Goal: Information Seeking & Learning: Learn about a topic

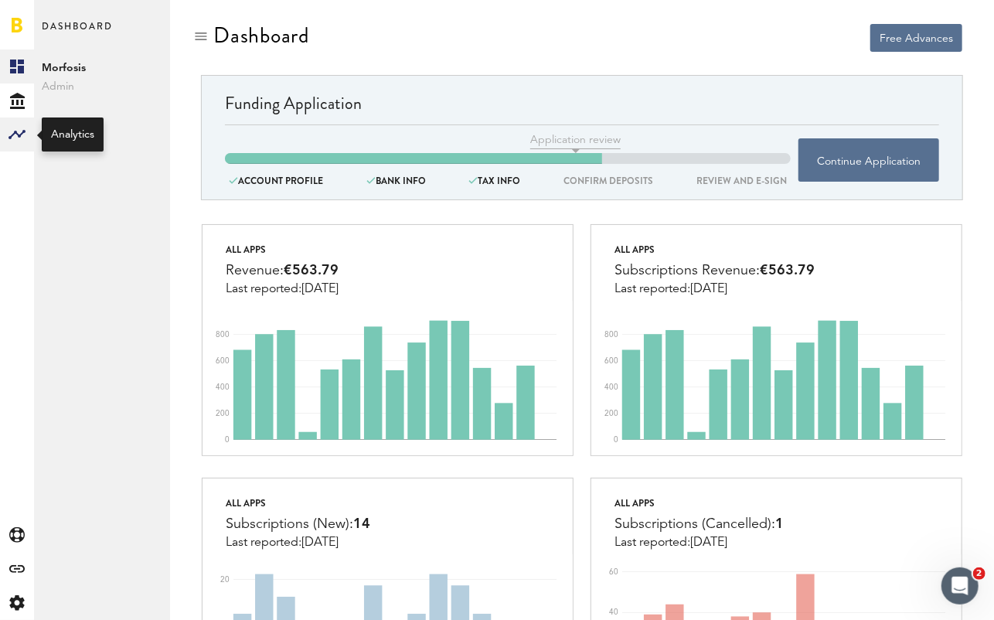
click at [16, 122] on div at bounding box center [17, 135] width 34 height 34
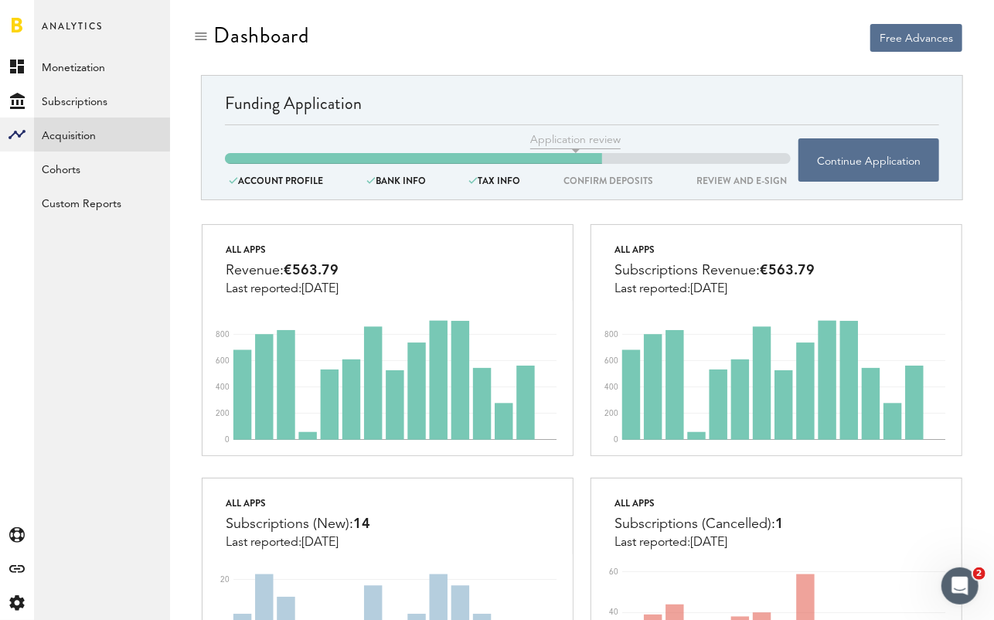
click at [109, 129] on link "Acquisition" at bounding box center [102, 135] width 136 height 34
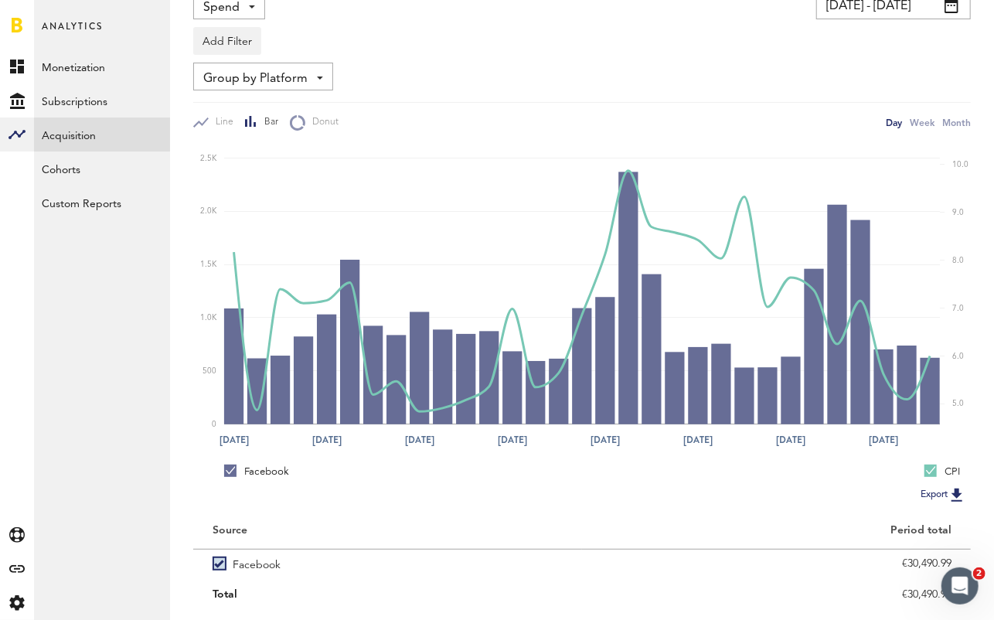
scroll to position [84, 0]
click at [899, 147] on rect at bounding box center [582, 284] width 716 height 278
click at [89, 99] on link "Subscriptions" at bounding box center [102, 101] width 136 height 34
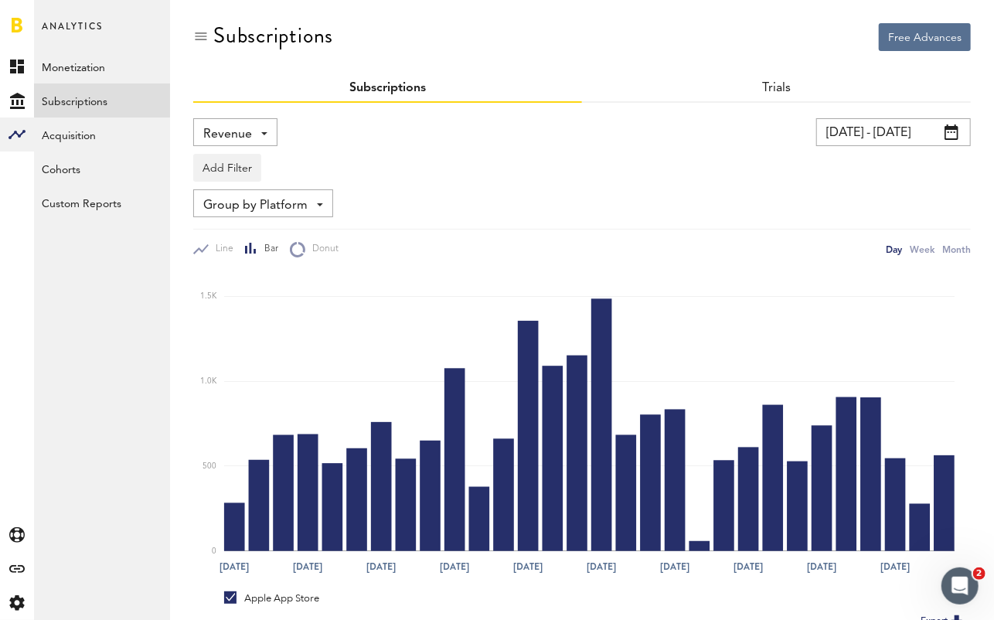
click at [219, 124] on span "Revenue" at bounding box center [227, 134] width 49 height 26
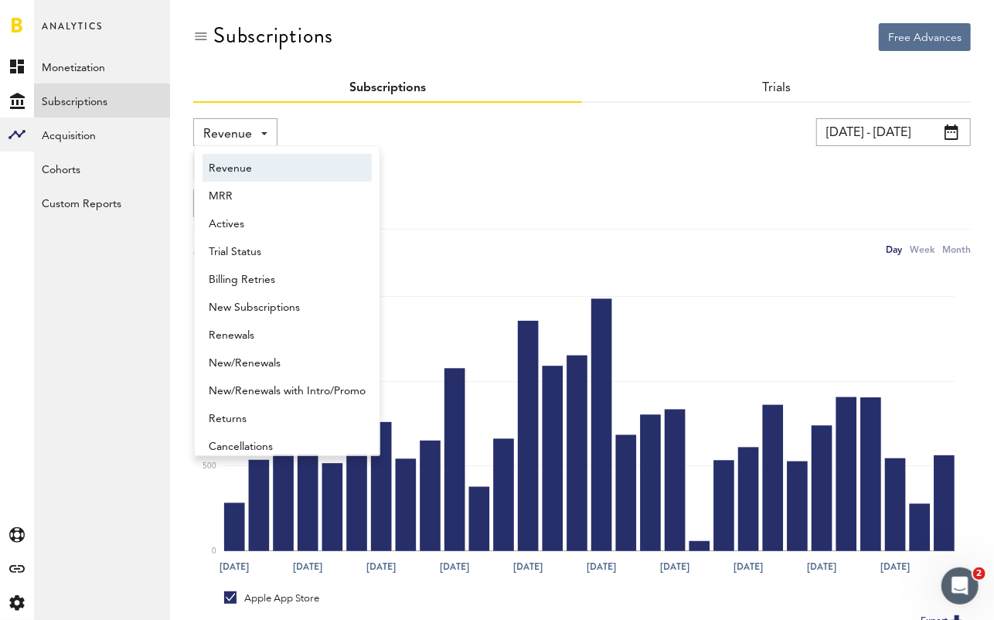
scroll to position [8, 0]
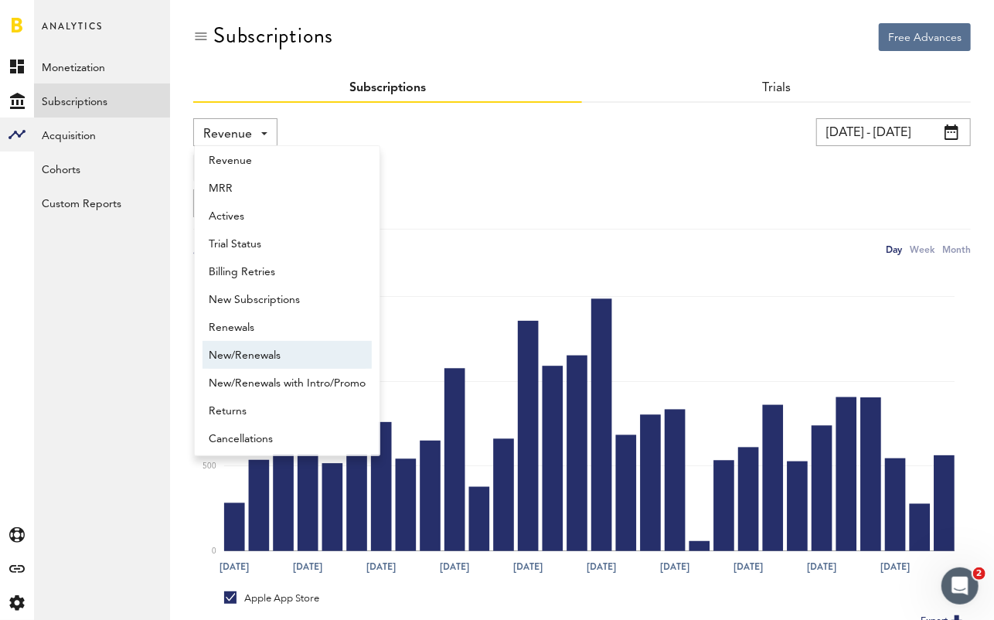
click at [274, 354] on span "New/Renewals" at bounding box center [287, 356] width 157 height 26
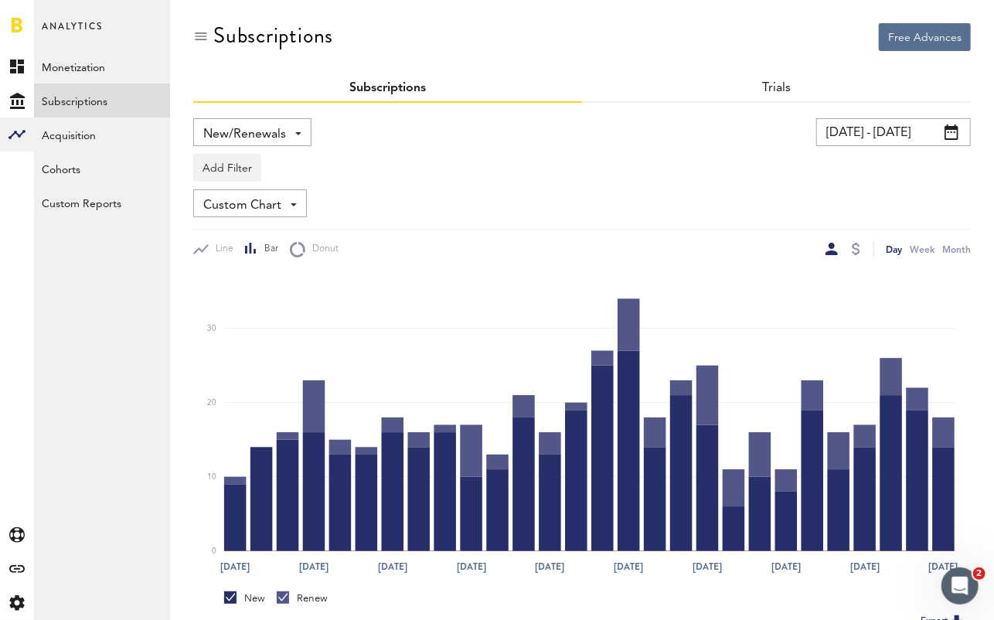
click at [234, 210] on span "Custom Chart" at bounding box center [242, 206] width 78 height 26
click at [234, 164] on button "Add Filter" at bounding box center [227, 168] width 68 height 28
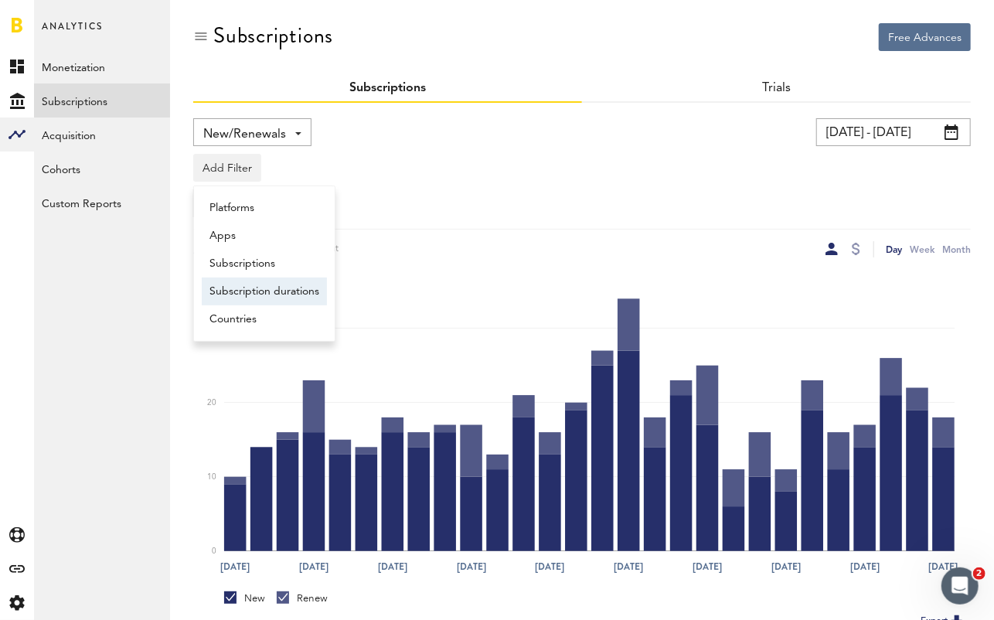
click at [264, 286] on li "Subscription durations" at bounding box center [264, 292] width 125 height 28
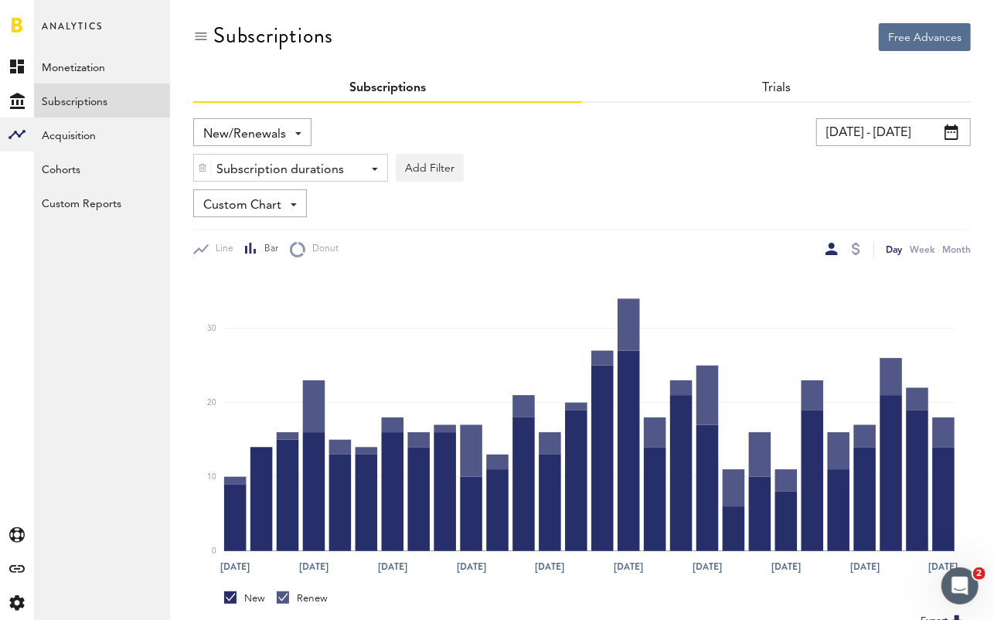
click at [201, 169] on img at bounding box center [202, 167] width 9 height 11
click at [264, 132] on span "New/Renewals" at bounding box center [244, 134] width 83 height 26
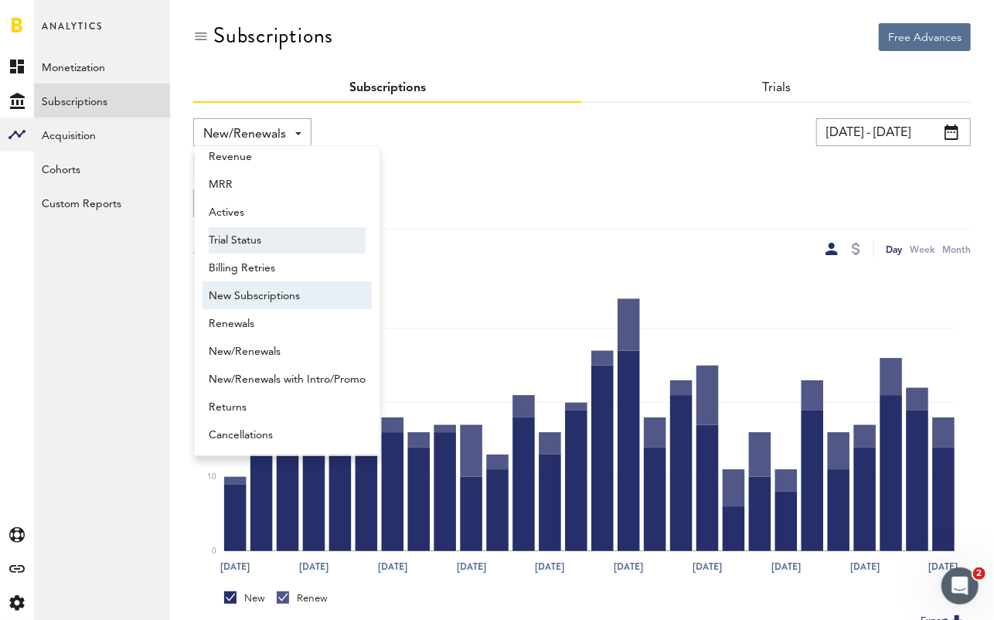
click at [285, 291] on span "New Subscriptions" at bounding box center [287, 296] width 157 height 26
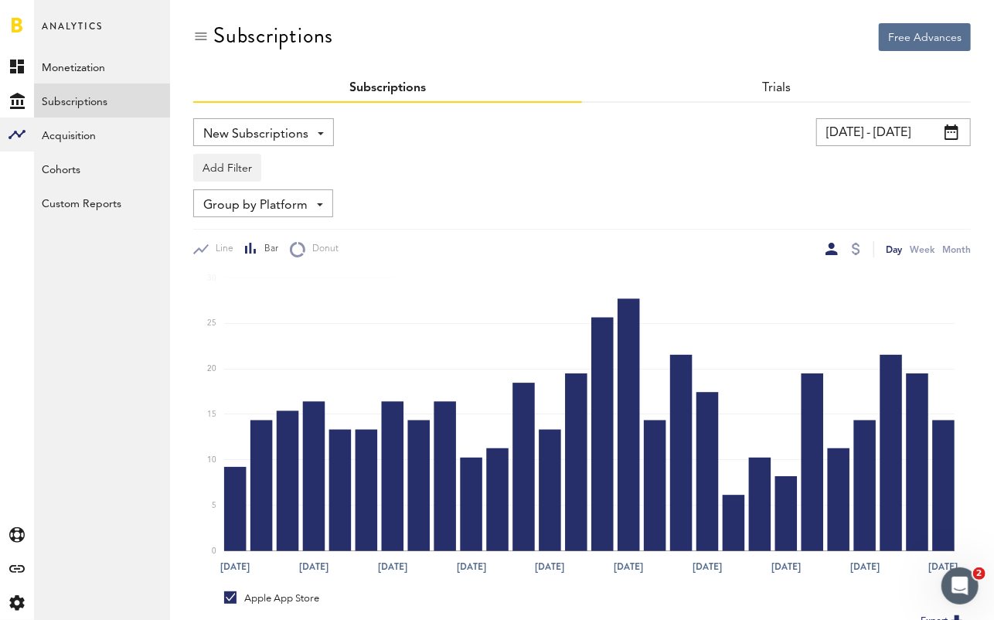
click at [310, 203] on div "Group by Platform Group by Platform Group by App Group by Subscription Group by…" at bounding box center [263, 203] width 140 height 28
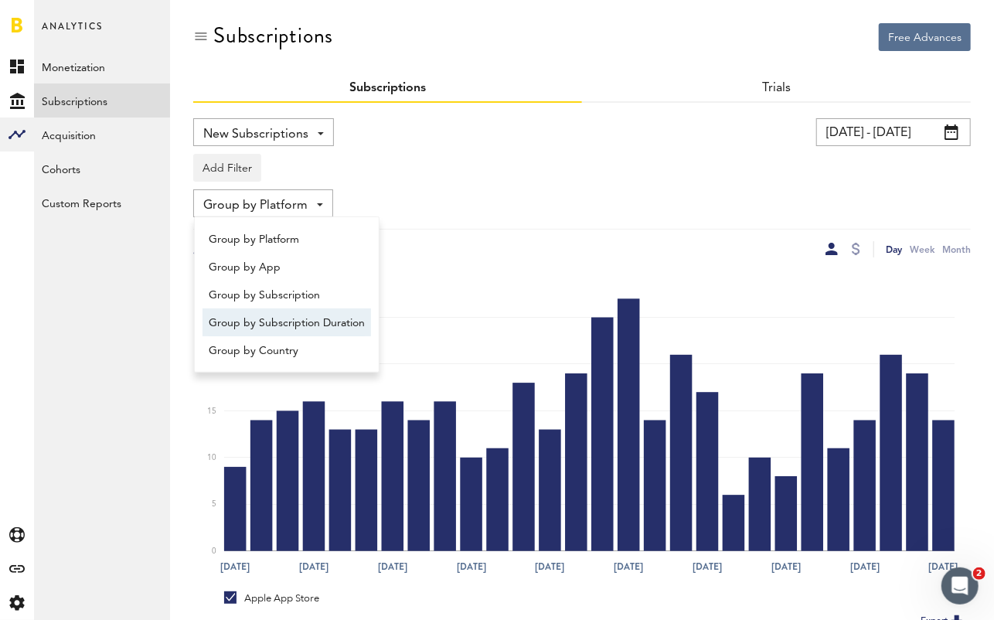
click at [313, 324] on span "Group by Subscription Duration" at bounding box center [287, 323] width 156 height 26
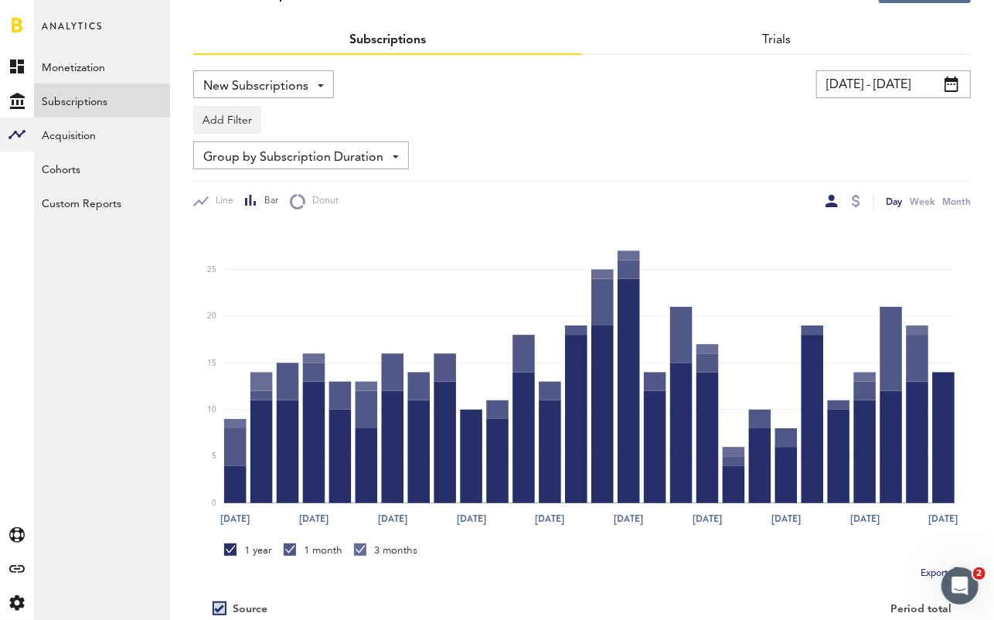
scroll to position [51, 0]
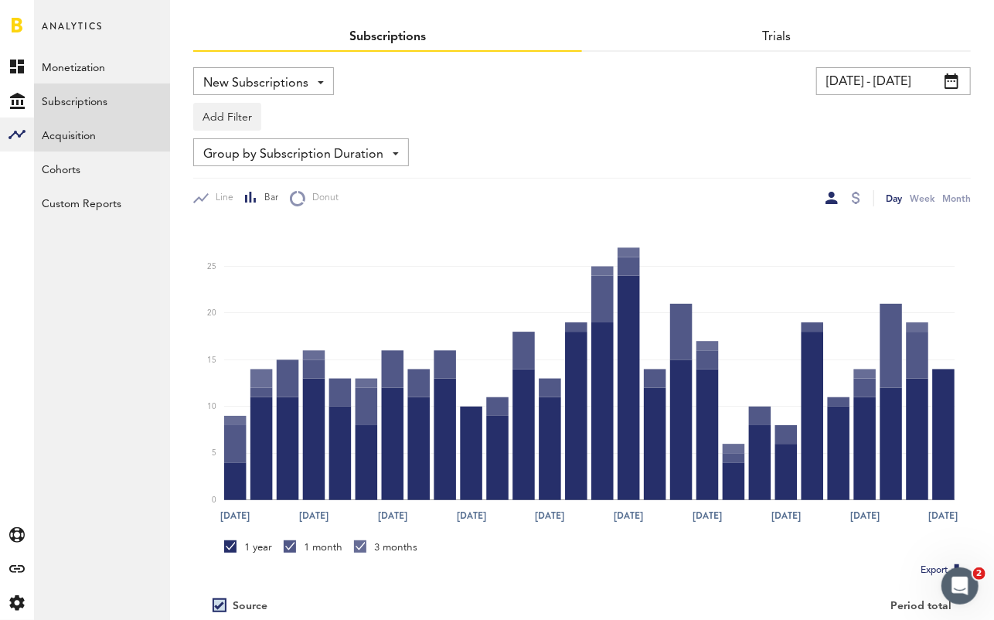
click at [100, 145] on link "Acquisition" at bounding box center [102, 135] width 136 height 34
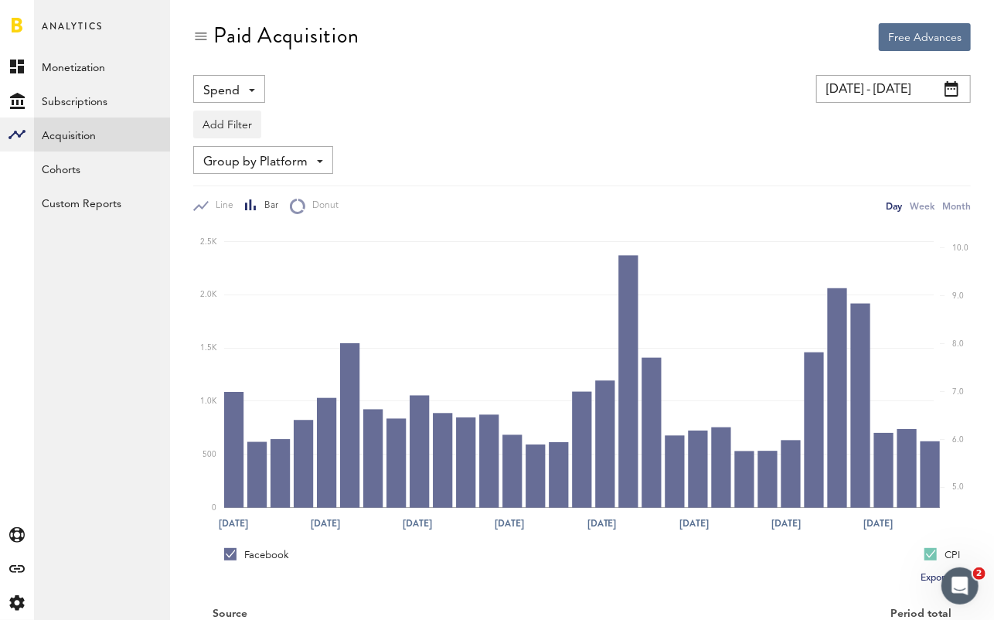
click at [537, 85] on div "Spend Spend Impressions Clicks Installs CPI" at bounding box center [367, 89] width 348 height 28
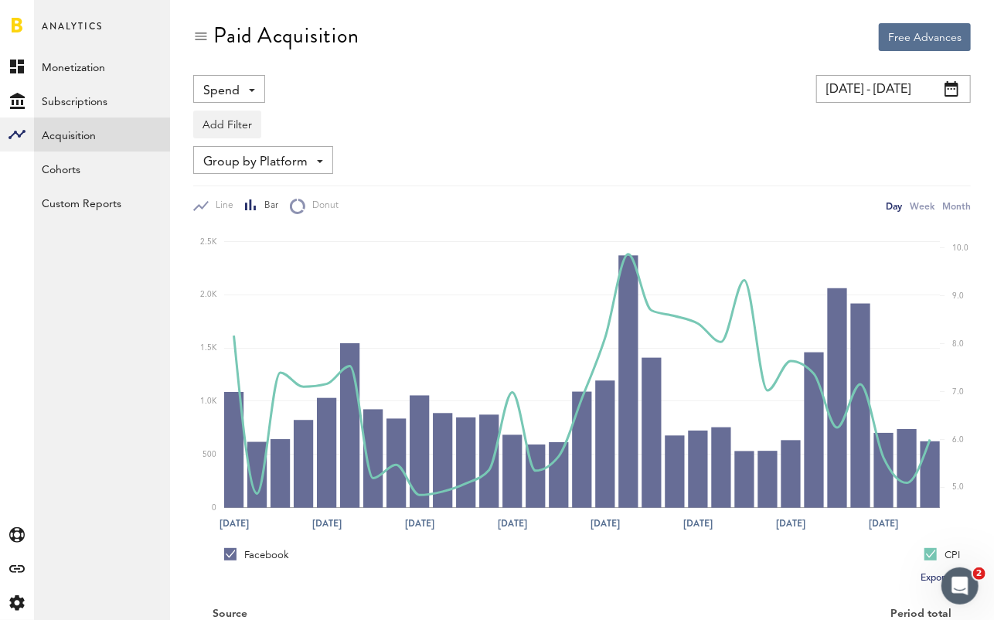
click at [945, 90] on span at bounding box center [952, 88] width 14 height 15
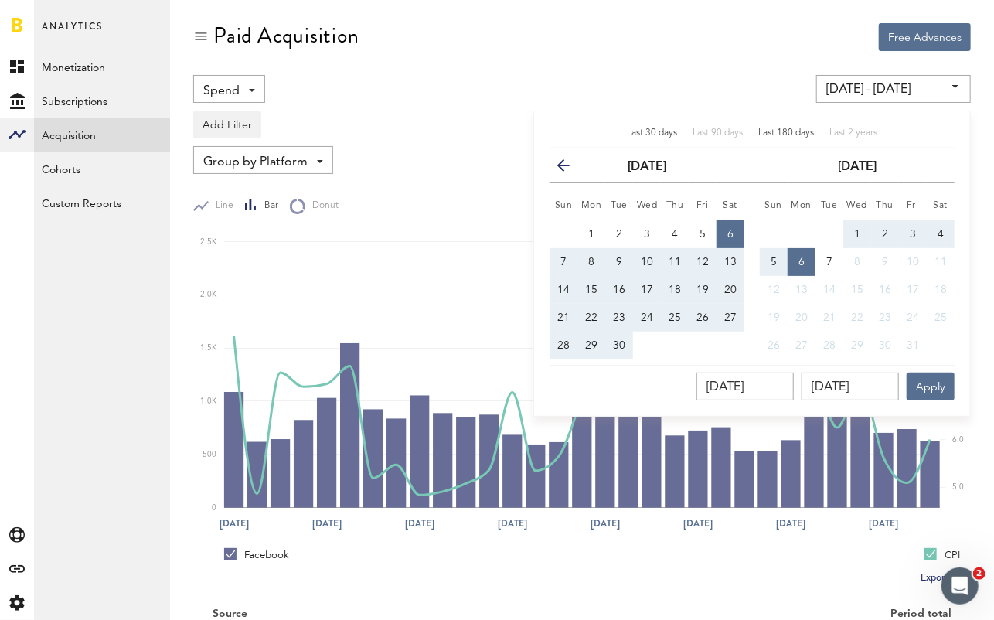
click at [778, 137] on span "Last 180 days" at bounding box center [787, 132] width 56 height 9
type input "[DATE] - [DATE]"
type input "[DATE]"
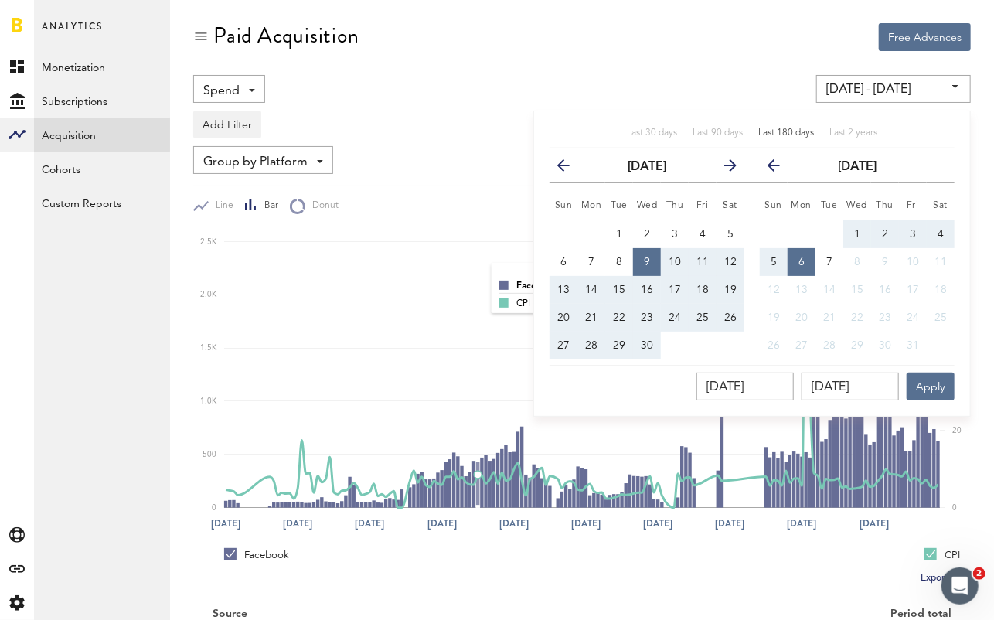
click at [477, 281] on rect at bounding box center [582, 369] width 716 height 278
